Goal: Information Seeking & Learning: Learn about a topic

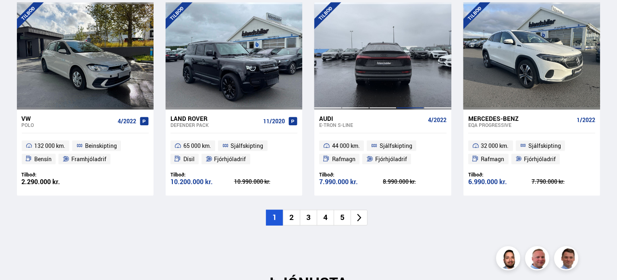
scroll to position [967, 0]
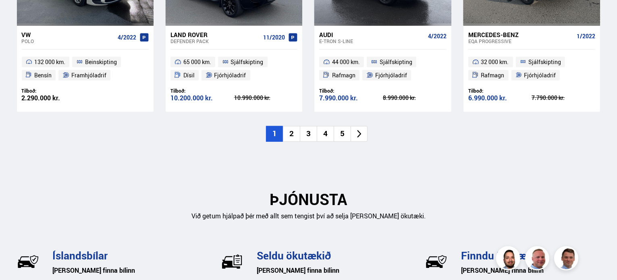
click at [293, 133] on li "2" at bounding box center [291, 134] width 17 height 16
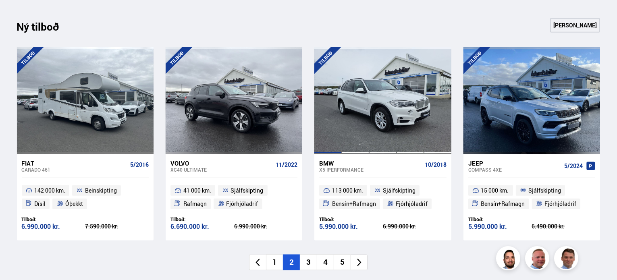
scroll to position [887, 0]
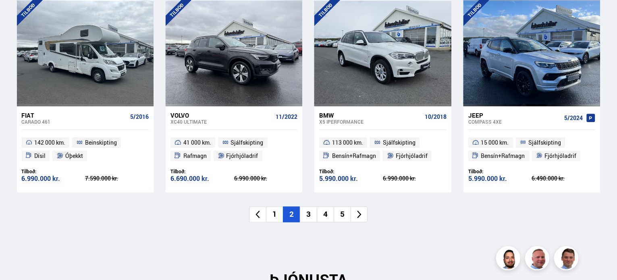
click at [304, 212] on li "3" at bounding box center [308, 215] width 17 height 16
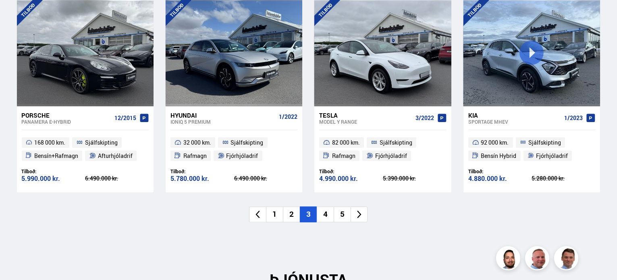
click at [328, 214] on li "4" at bounding box center [325, 215] width 17 height 16
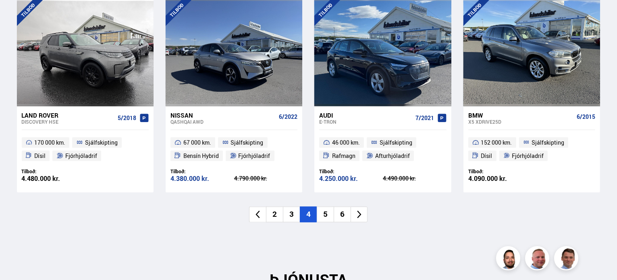
click at [359, 142] on span "46 000 km." at bounding box center [346, 143] width 28 height 10
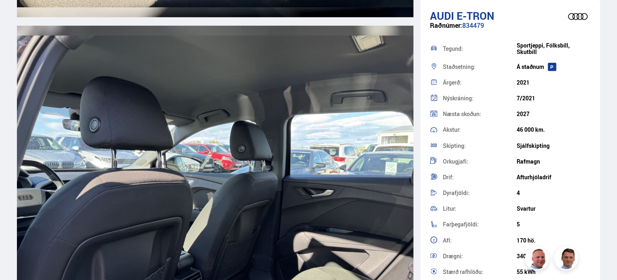
scroll to position [6972, 0]
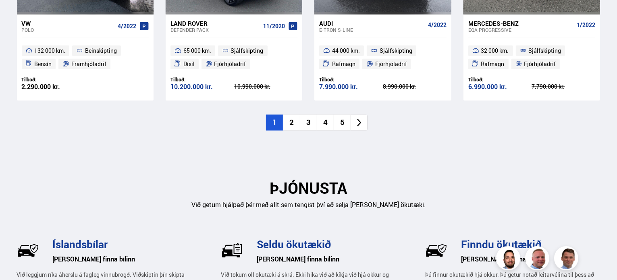
scroll to position [887, 0]
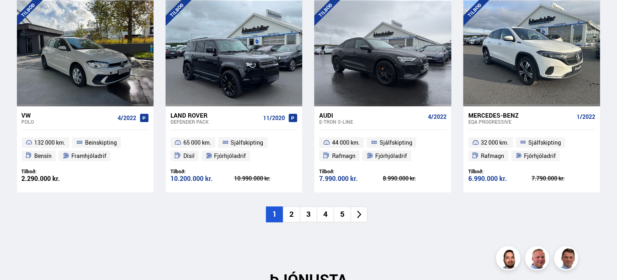
click at [295, 210] on li "2" at bounding box center [291, 215] width 17 height 16
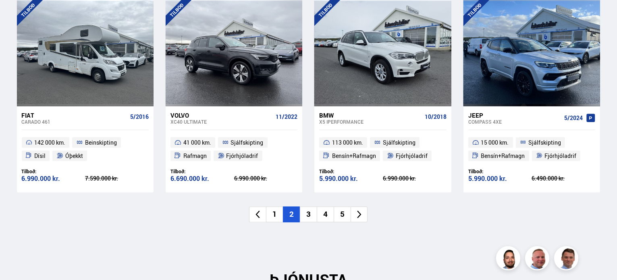
click at [307, 216] on li "3" at bounding box center [308, 215] width 17 height 16
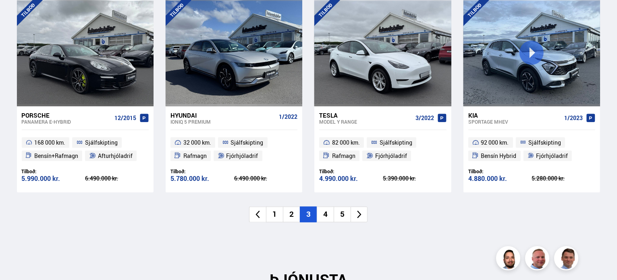
click at [326, 212] on li "4" at bounding box center [325, 215] width 17 height 16
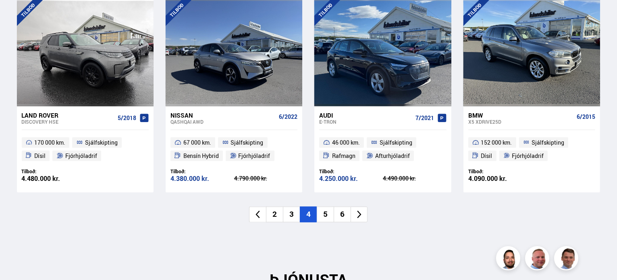
click at [326, 214] on li "5" at bounding box center [325, 215] width 17 height 16
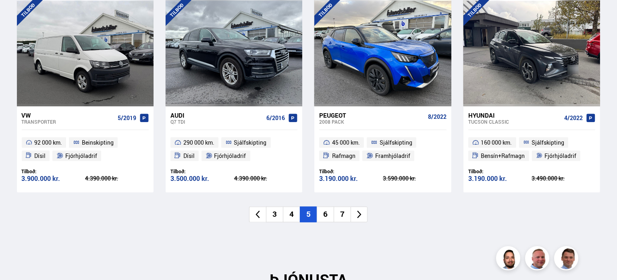
click at [326, 213] on li "6" at bounding box center [325, 215] width 17 height 16
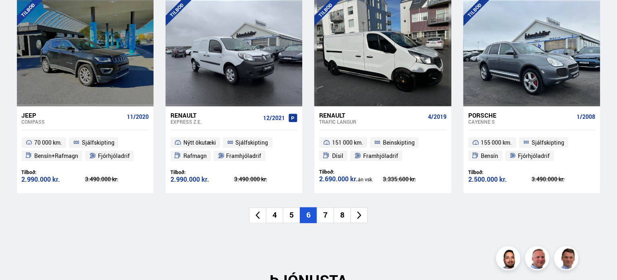
click at [327, 213] on li "7" at bounding box center [325, 216] width 17 height 16
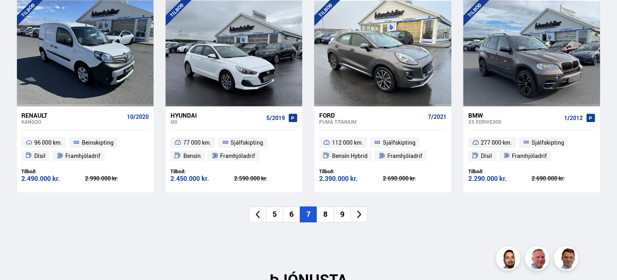
click at [327, 213] on li "8" at bounding box center [325, 215] width 17 height 16
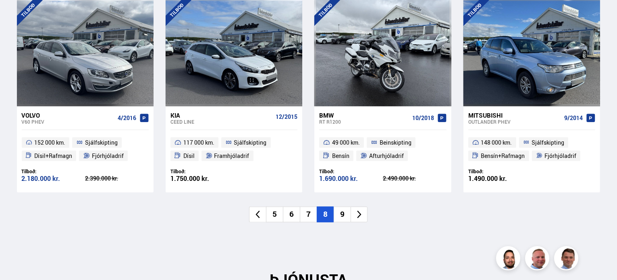
click at [359, 213] on icon at bounding box center [359, 215] width 4 height 8
